Goal: Task Accomplishment & Management: Manage account settings

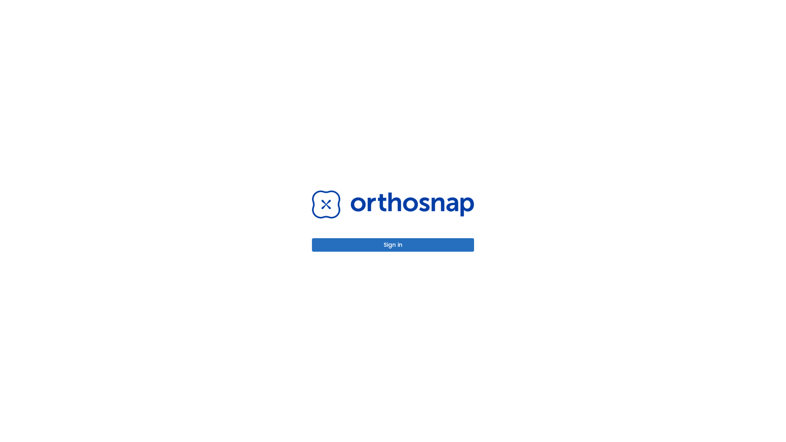
click at [393, 245] on button "Sign in" at bounding box center [393, 245] width 162 height 14
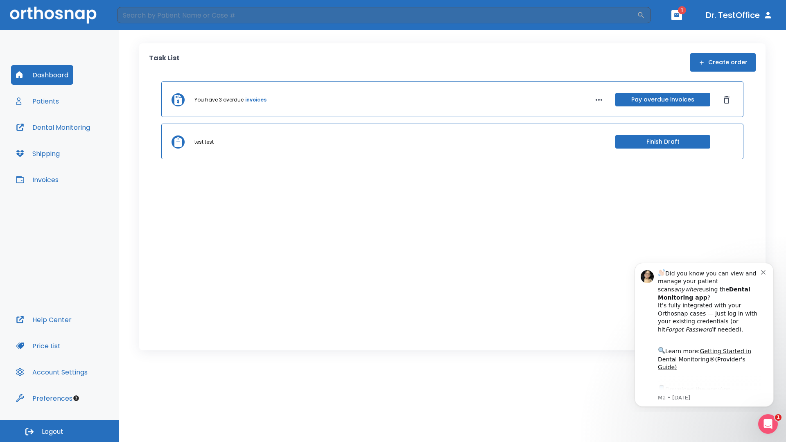
click at [59, 431] on span "Logout" at bounding box center [53, 431] width 22 height 9
